Goal: Task Accomplishment & Management: Complete application form

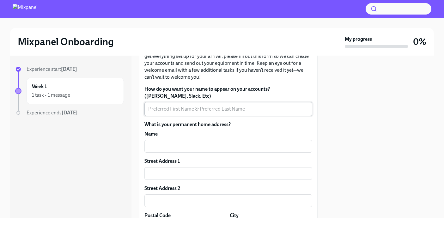
scroll to position [57, 0]
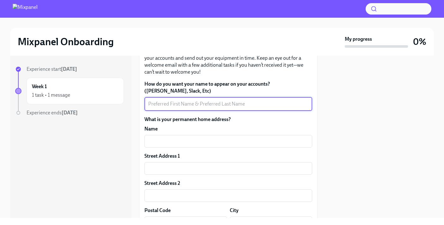
click at [253, 101] on textarea "How do you want your name to appear on your accounts? ([PERSON_NAME], Slack, Et…" at bounding box center [228, 104] width 160 height 8
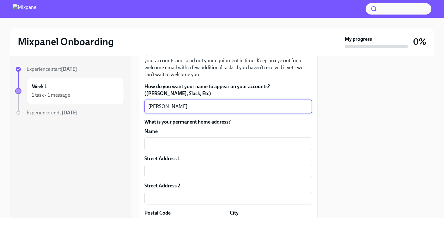
scroll to position [60, 0]
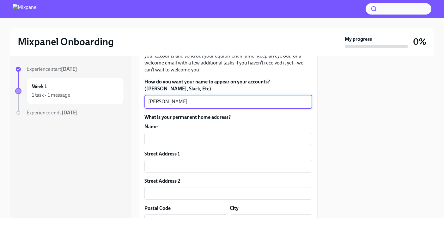
click at [160, 102] on textarea "[PERSON_NAME]" at bounding box center [228, 102] width 160 height 8
click at [173, 102] on textarea "[PERSON_NAME]" at bounding box center [228, 102] width 160 height 8
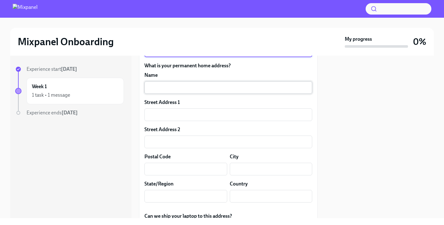
scroll to position [113, 0]
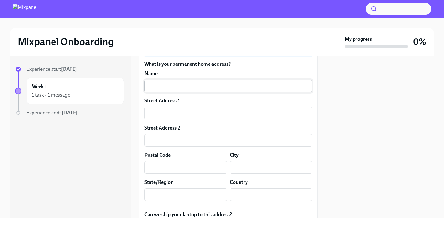
type textarea "[PERSON_NAME]"
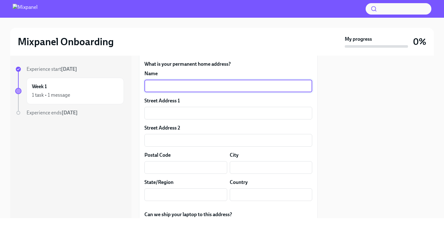
click at [179, 87] on input "text" at bounding box center [228, 86] width 168 height 13
type input "[PERSON_NAME]"
type input "[STREET_ADDRESS]"
type input "91978"
type input "[GEOGRAPHIC_DATA]"
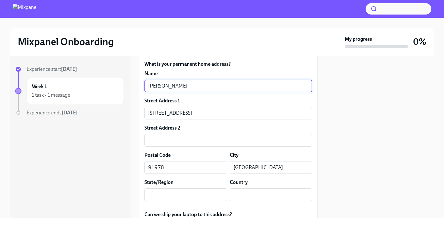
type input "CA"
type input "US"
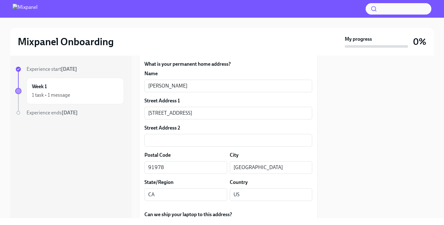
click at [118, 139] on div at bounding box center [69, 131] width 109 height 20
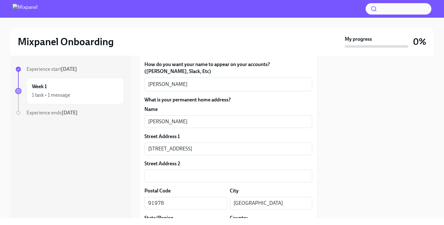
scroll to position [76, 0]
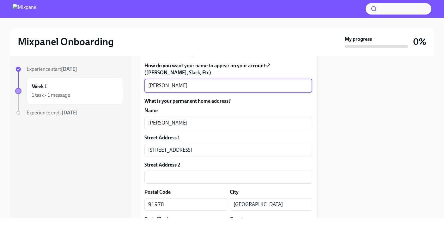
click at [152, 86] on textarea "[PERSON_NAME]" at bounding box center [228, 86] width 160 height 8
click at [160, 87] on textarea "[PERSON_NAME]" at bounding box center [228, 86] width 160 height 8
click at [170, 85] on textarea "[PERSON_NAME]" at bounding box center [228, 86] width 160 height 8
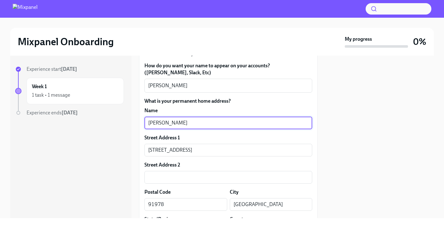
click at [156, 119] on input "[PERSON_NAME]" at bounding box center [228, 123] width 168 height 13
click at [174, 120] on input "[PERSON_NAME]" at bounding box center [228, 123] width 168 height 13
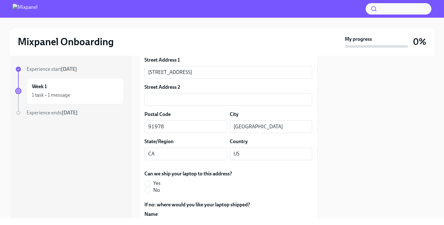
scroll to position [162, 0]
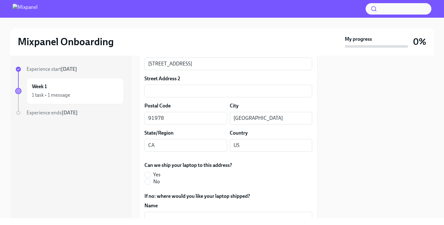
click at [124, 118] on div "Experience start [DATE] Week 1 1 task • 1 message Experience ends [DATE]" at bounding box center [70, 137] width 121 height 162
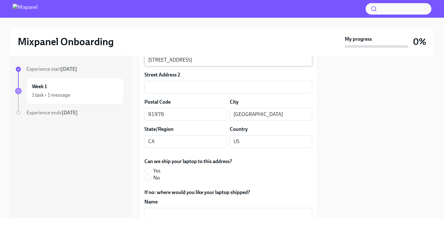
scroll to position [167, 0]
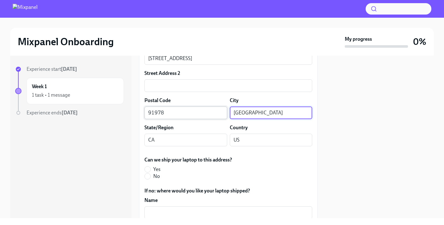
drag, startPoint x: 260, startPoint y: 113, endPoint x: 213, endPoint y: 112, distance: 46.5
click at [213, 112] on div "Postal Code 91978 ​ City [GEOGRAPHIC_DATA] ​" at bounding box center [228, 108] width 168 height 22
type input "[GEOGRAPHIC_DATA]"
click at [116, 143] on div "Experience start [DATE] Week 1 1 task • 1 message Experience ends [DATE]" at bounding box center [70, 137] width 121 height 162
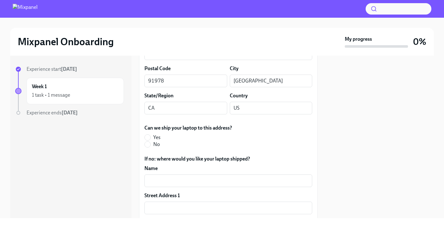
scroll to position [212, 0]
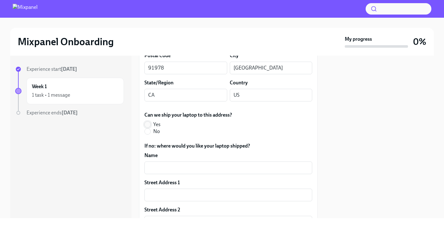
click at [148, 124] on input "Yes" at bounding box center [148, 125] width 6 height 6
radio input "true"
click at [134, 128] on div "Experience start [DATE] Week 1 1 task • 1 message Experience ends [DATE] Person…" at bounding box center [222, 137] width 424 height 162
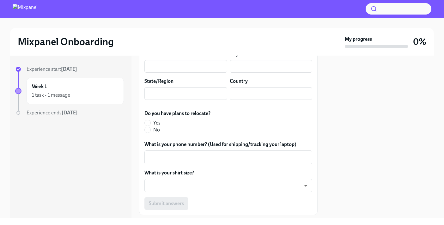
scroll to position [396, 0]
click at [149, 131] on input "No" at bounding box center [148, 130] width 6 height 6
radio input "true"
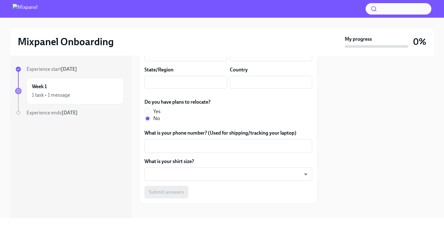
scroll to position [413, 0]
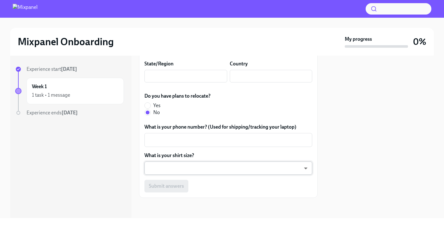
click at [258, 171] on body "Mixpanel Onboarding My progress 0% Experience start [DATE] Week 1 1 task • 1 me…" at bounding box center [222, 112] width 444 height 225
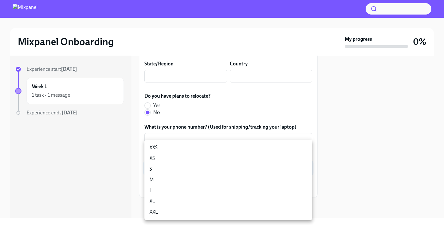
click at [221, 190] on li "L" at bounding box center [228, 190] width 168 height 11
type input "QGcrFQ_nr"
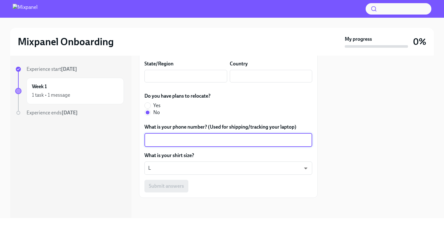
click at [203, 140] on textarea "What is your phone number? (Used for shipping/tracking your laptop)" at bounding box center [228, 140] width 160 height 8
click at [150, 143] on textarea "6178990620" at bounding box center [228, 140] width 160 height 8
click at [152, 142] on textarea "6178990620" at bounding box center [228, 140] width 160 height 8
click at [156, 141] on textarea "6178990620" at bounding box center [228, 140] width 160 height 8
click at [158, 140] on textarea "6178990620" at bounding box center [228, 140] width 160 height 8
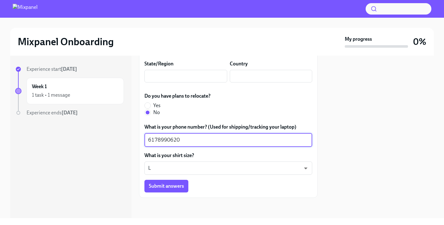
click at [161, 139] on textarea "6178990620" at bounding box center [228, 140] width 160 height 8
click at [164, 139] on textarea "6178990620" at bounding box center [228, 140] width 160 height 8
click at [167, 138] on textarea "6178990620" at bounding box center [228, 140] width 160 height 8
click at [169, 138] on textarea "6178990620" at bounding box center [228, 140] width 160 height 8
drag, startPoint x: 172, startPoint y: 138, endPoint x: 176, endPoint y: 139, distance: 4.1
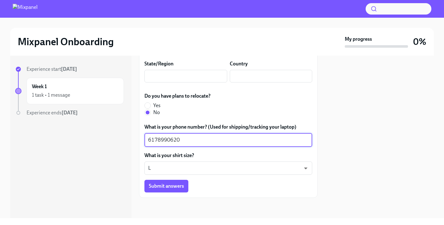
click at [172, 138] on textarea "6178990620" at bounding box center [228, 140] width 160 height 8
click at [177, 139] on textarea "6178990620" at bounding box center [228, 140] width 160 height 8
type textarea "6178990620"
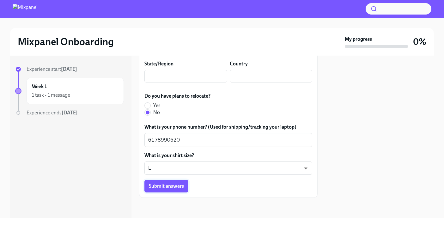
click at [179, 186] on span "Submit answers" at bounding box center [166, 186] width 35 height 6
